Goal: Task Accomplishment & Management: Manage account settings

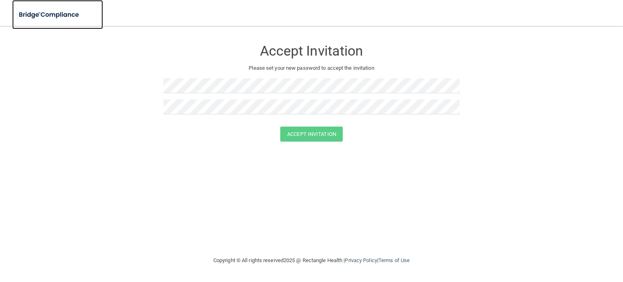
click at [41, 17] on img at bounding box center [49, 14] width 75 height 17
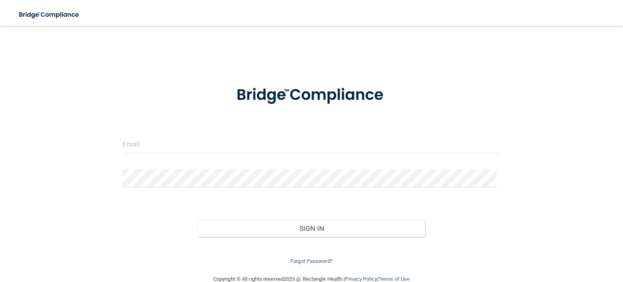
click at [145, 133] on form "Invalid email/password. You don't have permission to access that page. Sign In …" at bounding box center [311, 170] width 378 height 191
click at [145, 143] on input "email" at bounding box center [311, 144] width 378 height 18
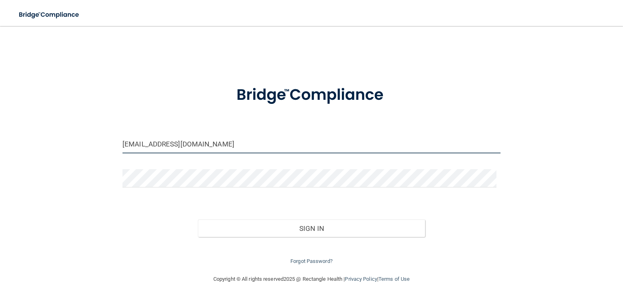
type input "[EMAIL_ADDRESS][DOMAIN_NAME]"
click at [198, 219] on button "Sign In" at bounding box center [311, 228] width 227 height 18
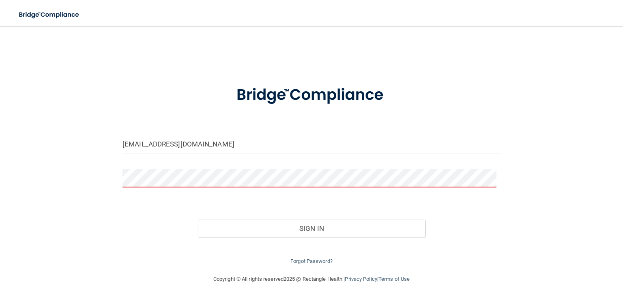
click at [198, 219] on button "Sign In" at bounding box center [311, 228] width 227 height 18
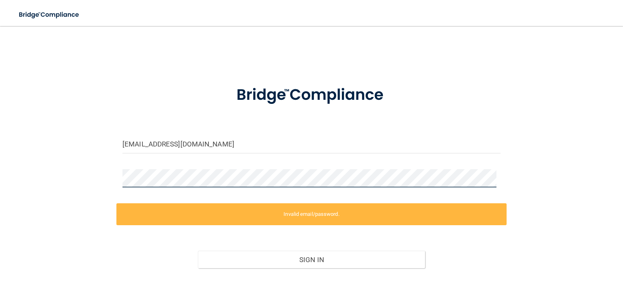
click at [66, 163] on div "[EMAIL_ADDRESS][DOMAIN_NAME] Invalid email/password. You don't have permission …" at bounding box center [311, 165] width 590 height 263
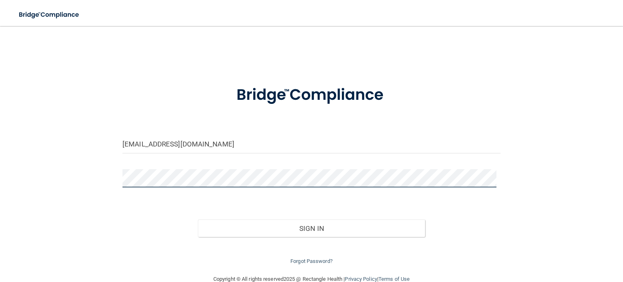
click at [198, 219] on button "Sign In" at bounding box center [311, 228] width 227 height 18
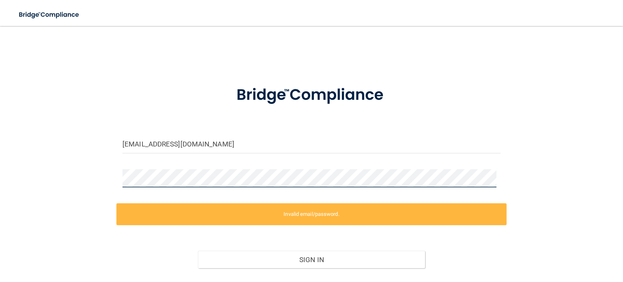
click at [0, 130] on main "[EMAIL_ADDRESS][DOMAIN_NAME] Invalid email/password. You don't have permission …" at bounding box center [311, 154] width 623 height 256
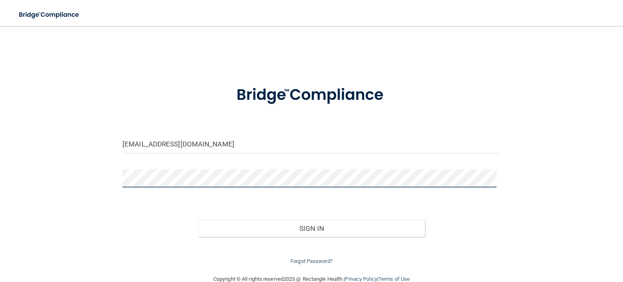
click at [198, 219] on button "Sign In" at bounding box center [311, 228] width 227 height 18
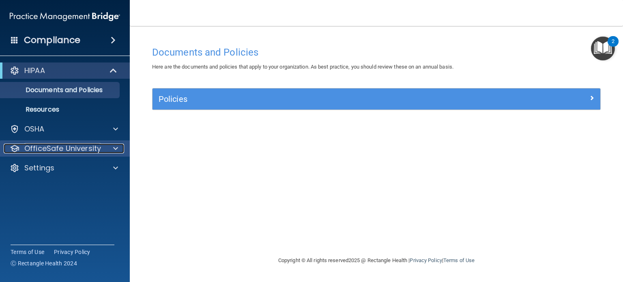
click at [113, 148] on span at bounding box center [115, 148] width 5 height 10
